Goal: Information Seeking & Learning: Learn about a topic

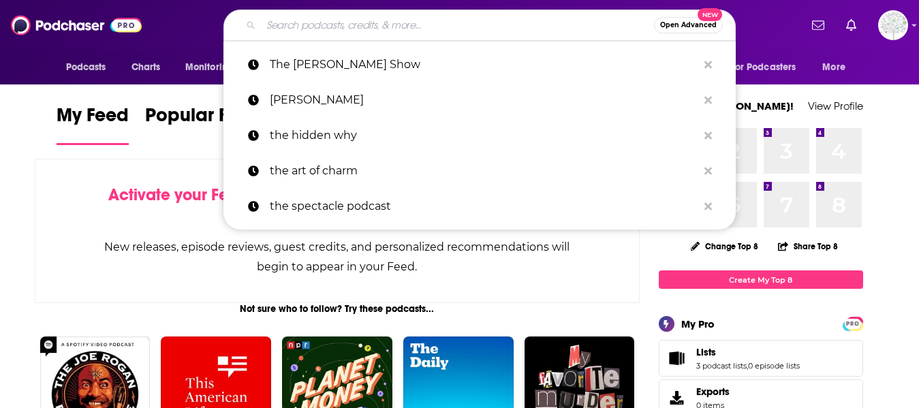
click at [526, 22] on input "Search podcasts, credits, & more..." at bounding box center [457, 25] width 393 height 22
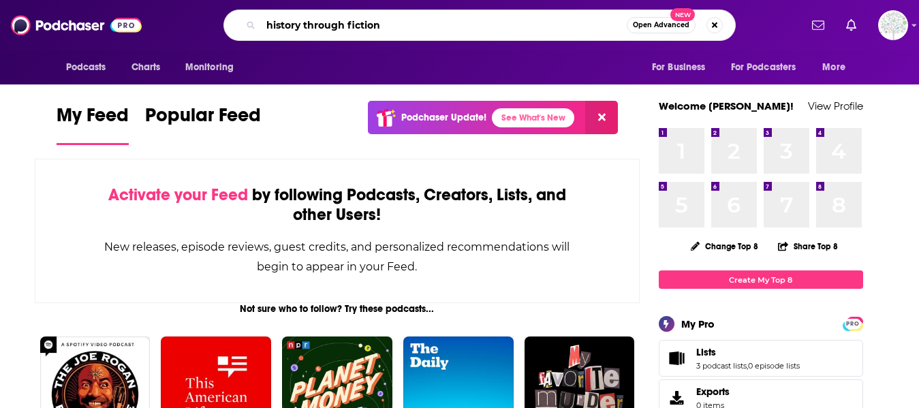
type input "history through fiction"
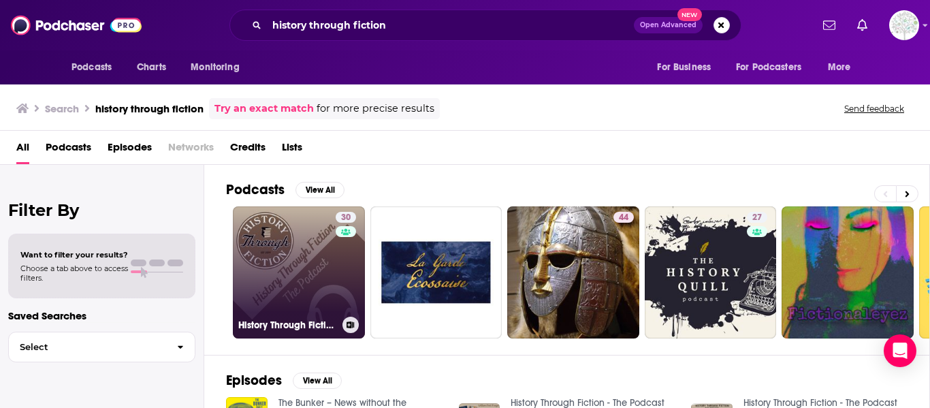
click at [277, 280] on link "30 History Through Fiction - The Podcast" at bounding box center [299, 272] width 132 height 132
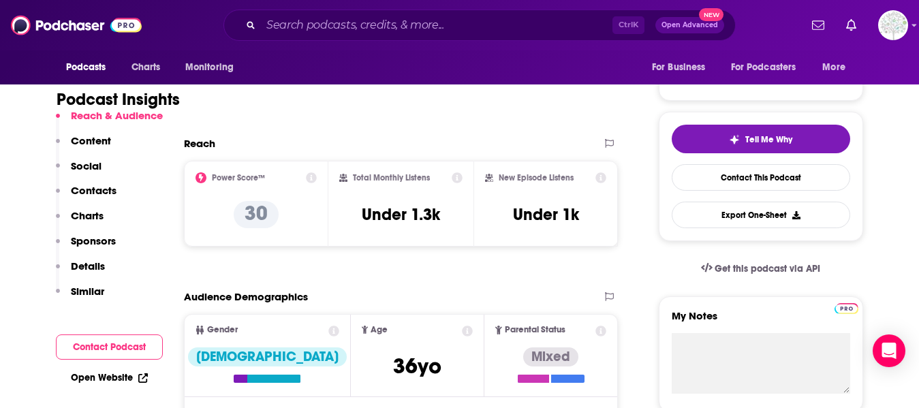
scroll to position [262, 0]
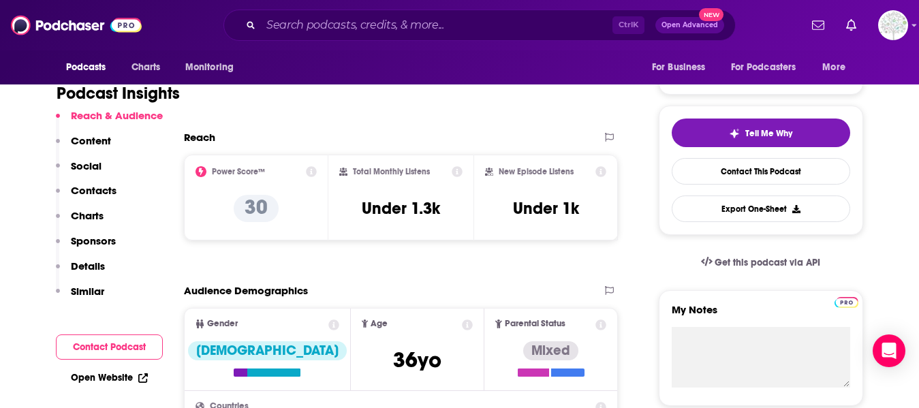
click at [605, 173] on icon at bounding box center [600, 171] width 11 height 11
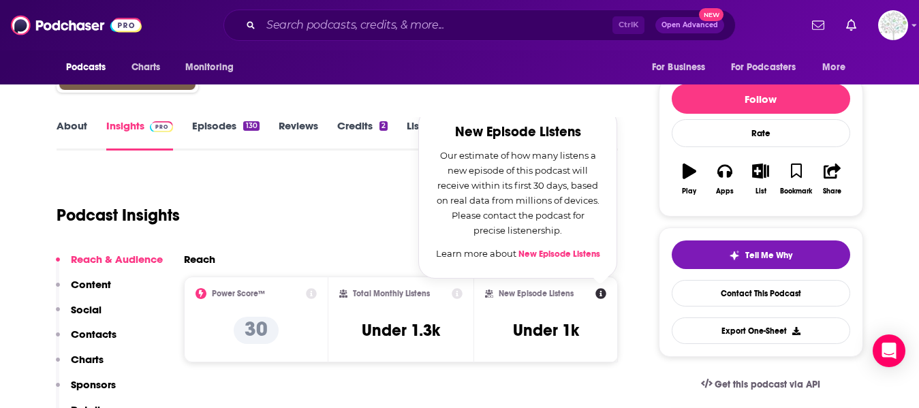
scroll to position [140, 0]
